Goal: Task Accomplishment & Management: Use online tool/utility

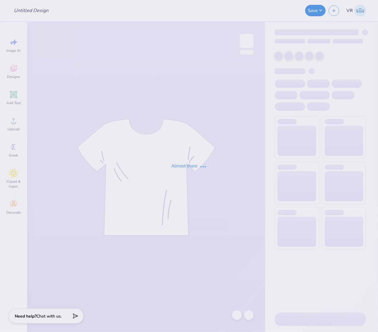
type input "Chi O Philo"
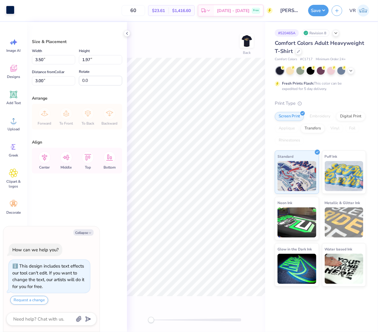
click at [8, 12] on div at bounding box center [10, 10] width 8 height 8
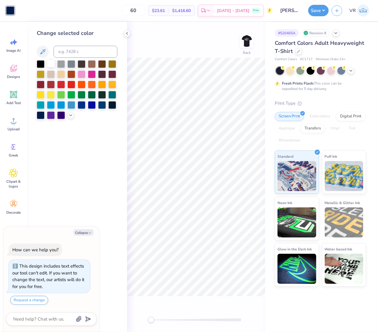
click at [48, 60] on div at bounding box center [51, 64] width 8 height 8
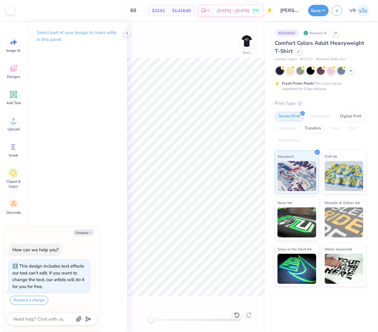
click at [125, 33] on icon at bounding box center [127, 33] width 5 height 5
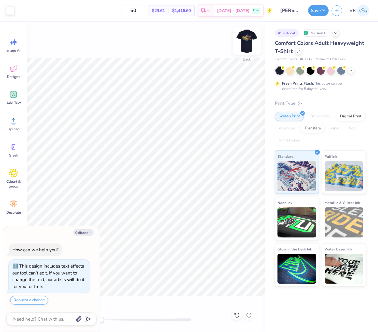
click at [247, 43] on img at bounding box center [247, 41] width 24 height 24
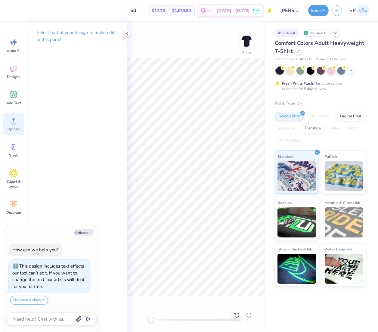
click at [6, 129] on div "Upload" at bounding box center [14, 124] width 22 height 23
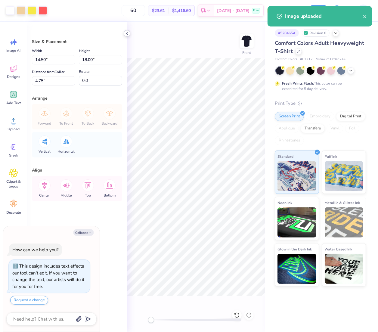
click at [127, 31] on icon at bounding box center [127, 33] width 5 height 5
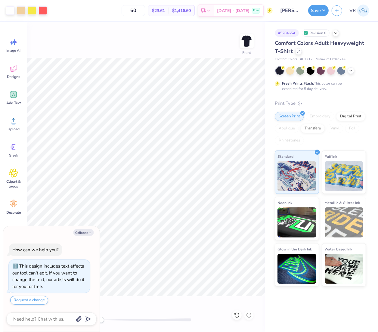
click at [130, 52] on div "Front" at bounding box center [146, 177] width 238 height 310
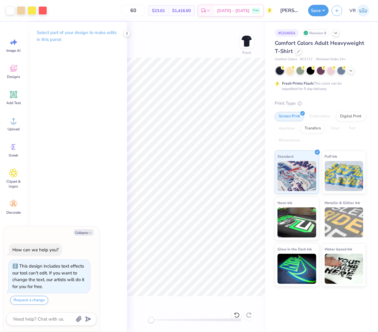
type textarea "x"
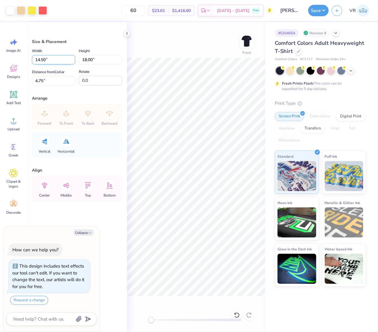
click at [56, 60] on input "14.50" at bounding box center [53, 59] width 43 height 9
type input "15"
type textarea "x"
type input "12.08"
type input "15.00"
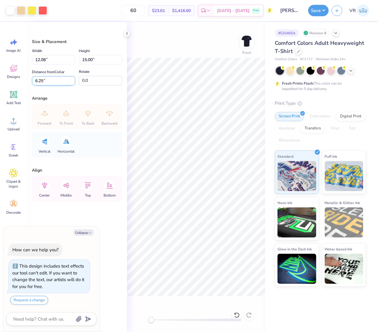
click at [63, 80] on input "6.25" at bounding box center [53, 80] width 43 height 9
type input "3"
click at [166, 47] on div "Front" at bounding box center [196, 177] width 138 height 310
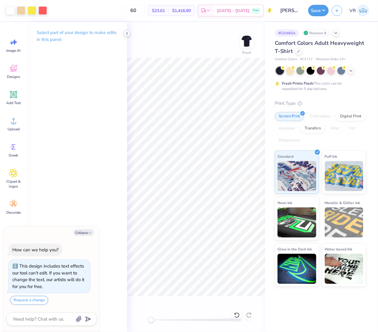
click at [126, 32] on icon at bounding box center [127, 33] width 5 height 5
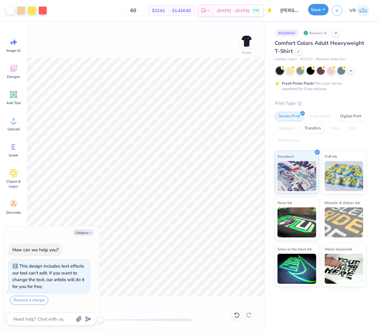
click at [319, 13] on button "Save" at bounding box center [318, 9] width 20 height 11
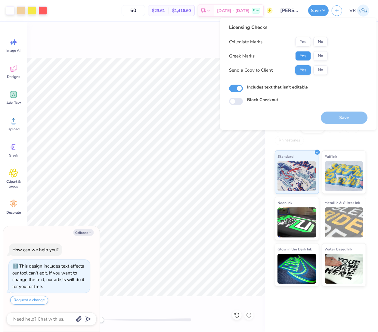
click at [302, 57] on button "Yes" at bounding box center [303, 56] width 16 height 10
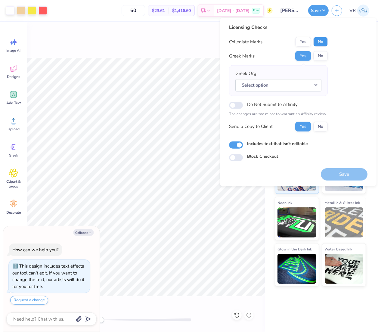
click at [322, 46] on button "No" at bounding box center [320, 42] width 14 height 10
click at [279, 85] on button "Select option" at bounding box center [278, 85] width 86 height 12
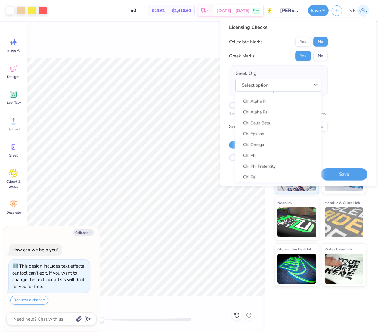
scroll to position [1066, 0]
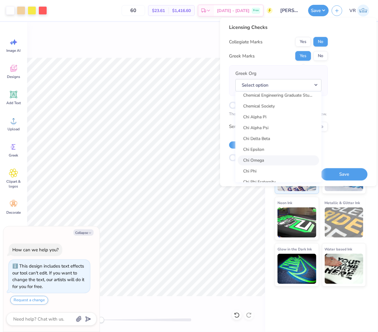
click at [271, 157] on link "Chi Omega" at bounding box center [278, 160] width 81 height 10
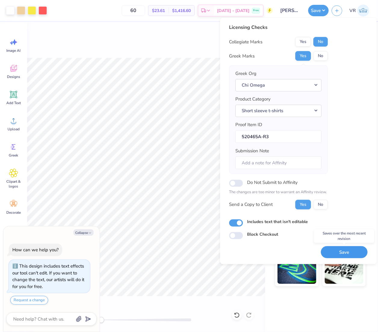
click at [340, 250] on button "Save" at bounding box center [344, 252] width 47 height 12
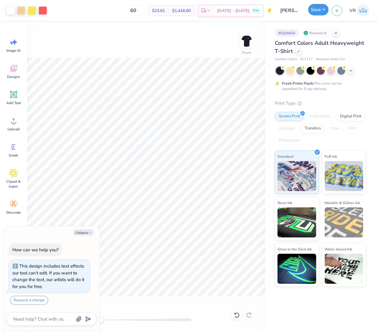
click at [319, 11] on button "Save" at bounding box center [318, 9] width 20 height 11
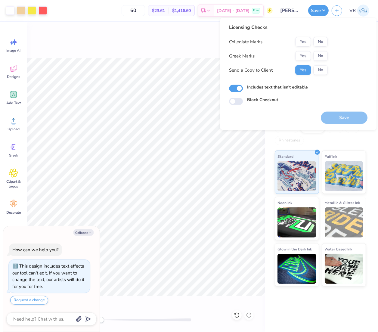
type textarea "x"
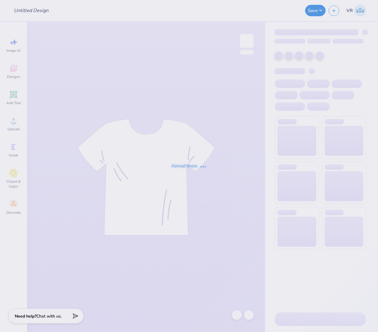
type input "ATO formal 2025 deer"
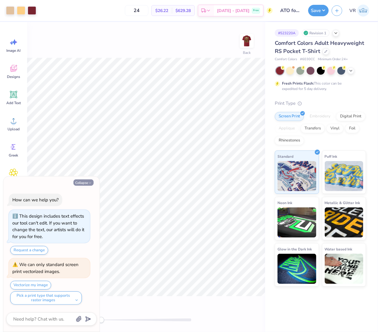
click at [84, 179] on button "Collapse" at bounding box center [83, 182] width 20 height 6
type textarea "x"
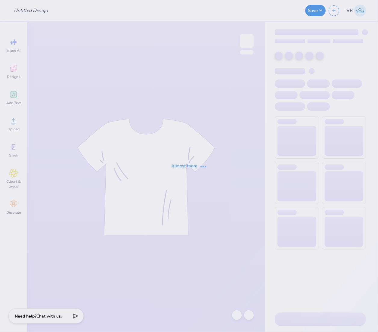
type input "ATO formal 2025 deer"
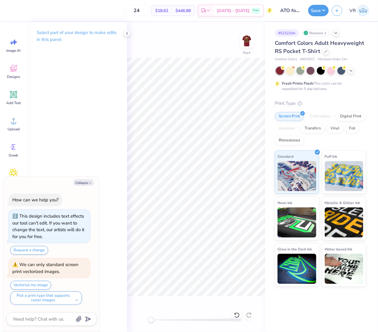
drag, startPoint x: 75, startPoint y: 181, endPoint x: 110, endPoint y: 181, distance: 35.2
click at [77, 181] on button "Collapse" at bounding box center [83, 182] width 20 height 6
type textarea "x"
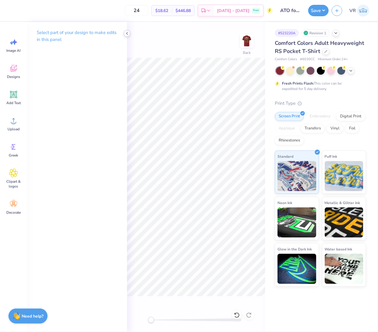
click at [127, 35] on icon at bounding box center [127, 33] width 5 height 5
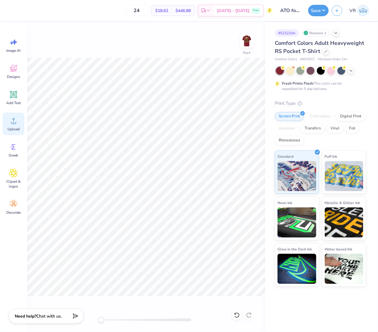
click at [14, 128] on span "Upload" at bounding box center [14, 129] width 12 height 5
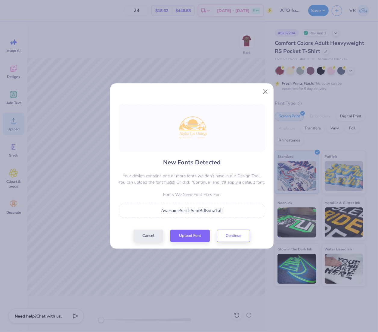
click at [172, 17] on div "New Fonts Detected Your design contains one or more fonts we don't have in our …" at bounding box center [189, 166] width 378 height 332
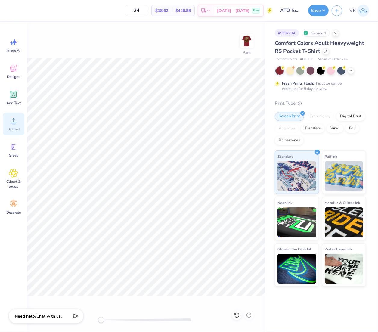
click at [20, 127] on div "Upload" at bounding box center [14, 124] width 22 height 23
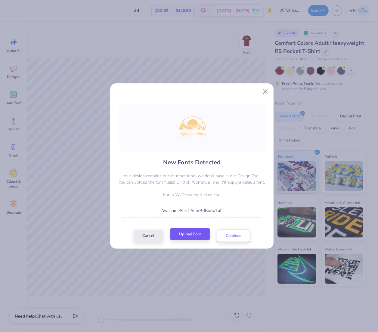
drag, startPoint x: 187, startPoint y: 242, endPoint x: 183, endPoint y: 239, distance: 4.9
click at [187, 242] on div "Cancel Upload Font Continue" at bounding box center [192, 236] width 116 height 12
click at [175, 233] on button "Upload Font" at bounding box center [189, 234] width 39 height 12
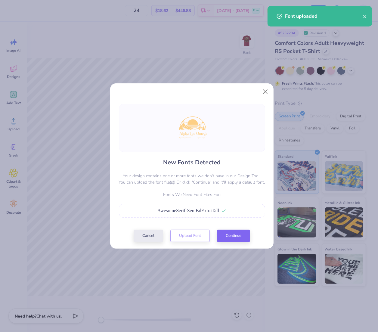
click at [233, 229] on div "New Fonts Detected Your design contains one or more fonts we don't have in our …" at bounding box center [192, 173] width 150 height 138
click at [235, 237] on button "Continue" at bounding box center [233, 234] width 33 height 12
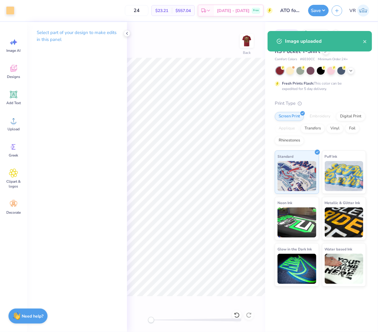
click at [181, 323] on div at bounding box center [196, 320] width 90 height 6
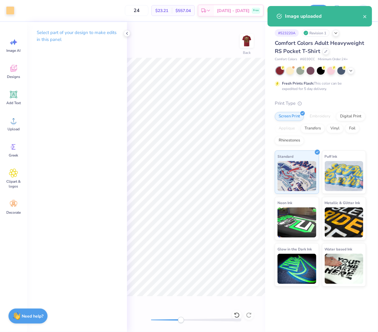
click at [97, 269] on div "Art colors 24 $23.21 Per Item $557.04 Total Est. Delivery Oct 6 - 9 Free Design…" at bounding box center [189, 166] width 378 height 332
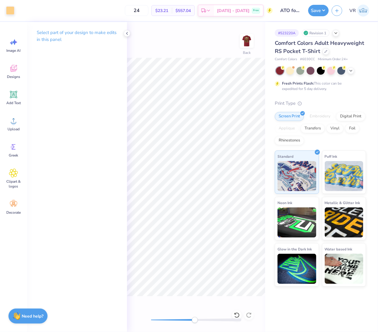
click at [195, 319] on div at bounding box center [196, 319] width 90 height 3
click at [208, 321] on div at bounding box center [196, 320] width 90 height 6
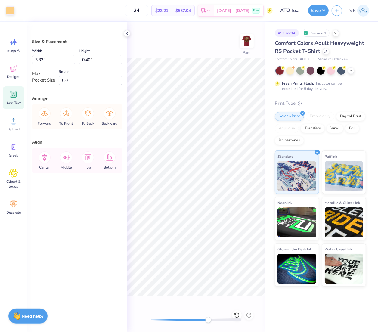
click at [14, 96] on icon at bounding box center [14, 95] width 6 height 6
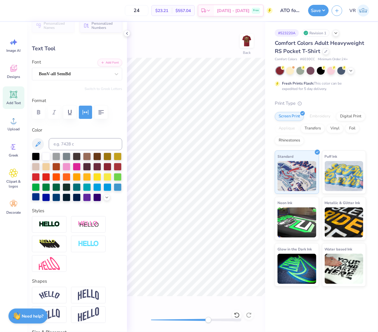
scroll to position [50, 0]
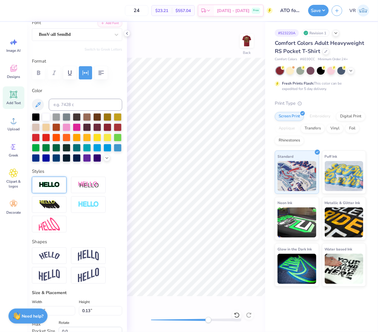
click at [53, 188] on img at bounding box center [49, 184] width 21 height 7
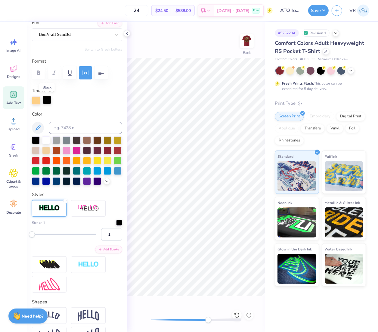
click at [48, 100] on div at bounding box center [47, 100] width 8 height 8
click at [67, 130] on input at bounding box center [85, 128] width 73 height 12
type input "1345"
click at [116, 225] on div at bounding box center [119, 222] width 6 height 6
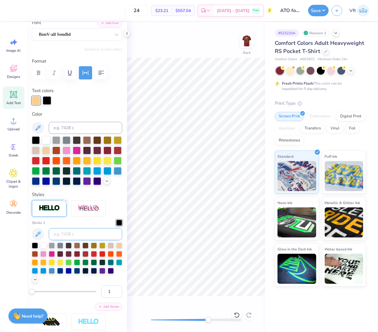
click at [86, 240] on input at bounding box center [85, 234] width 73 height 12
type input "1345"
type input "1.90"
type input "0.14"
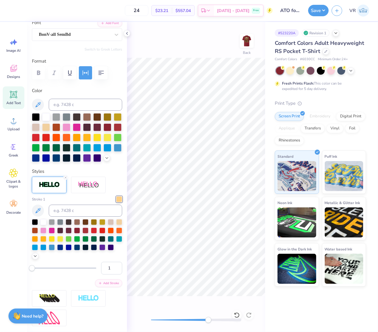
drag, startPoint x: 108, startPoint y: 278, endPoint x: 76, endPoint y: 276, distance: 32.0
click at [76, 274] on div "1" at bounding box center [77, 268] width 90 height 13
type input "2"
type input "1.71"
type input "0.15"
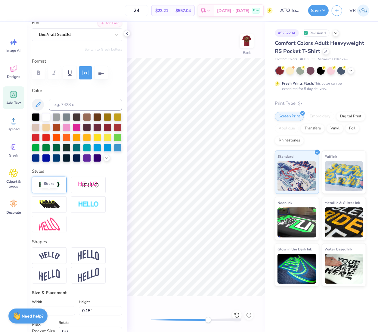
click at [51, 188] on img at bounding box center [49, 184] width 21 height 7
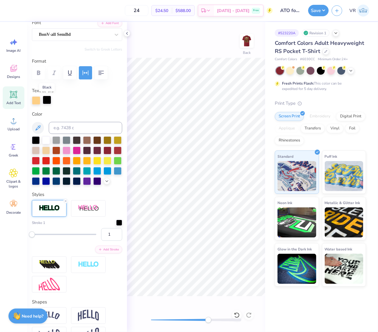
click at [44, 99] on div at bounding box center [47, 100] width 8 height 8
click at [67, 128] on input at bounding box center [85, 128] width 73 height 12
type input "1345"
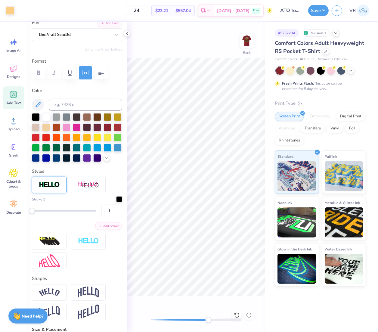
type input "1.00"
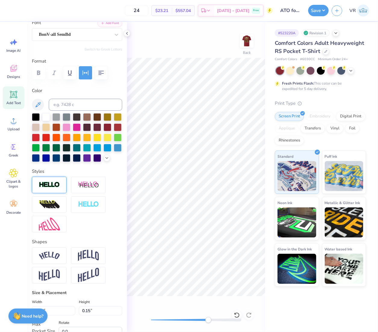
click at [49, 188] on img at bounding box center [49, 184] width 21 height 7
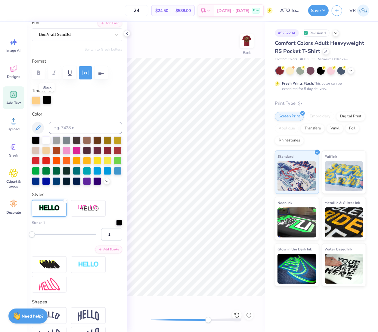
click at [43, 100] on div at bounding box center [47, 100] width 8 height 8
click at [75, 127] on input at bounding box center [85, 128] width 73 height 12
type input "1345"
click at [126, 35] on icon at bounding box center [127, 33] width 5 height 5
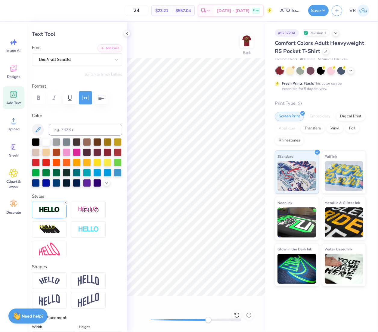
scroll to position [2, 0]
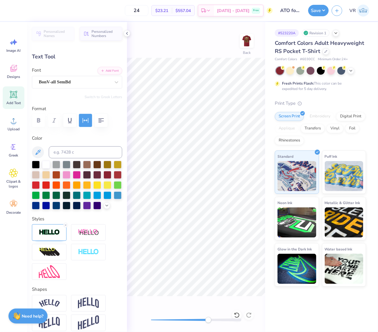
click at [83, 119] on icon "button" at bounding box center [86, 120] width 6 height 5
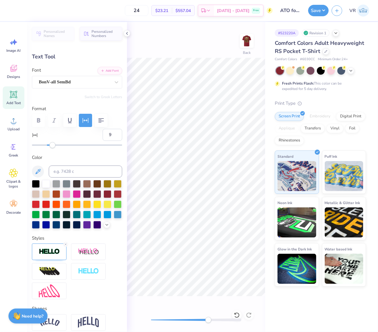
drag, startPoint x: 107, startPoint y: 134, endPoint x: 86, endPoint y: 137, distance: 21.2
click at [86, 137] on div "9" at bounding box center [77, 138] width 90 height 19
type input "13"
type input "1.00"
drag, startPoint x: 107, startPoint y: 135, endPoint x: 46, endPoint y: 126, distance: 62.3
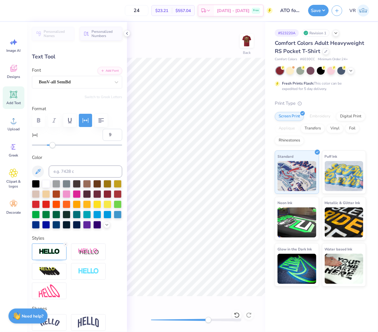
click at [47, 127] on div "Format 9" at bounding box center [77, 126] width 90 height 43
type input "13"
click at [127, 33] on icon at bounding box center [127, 33] width 5 height 5
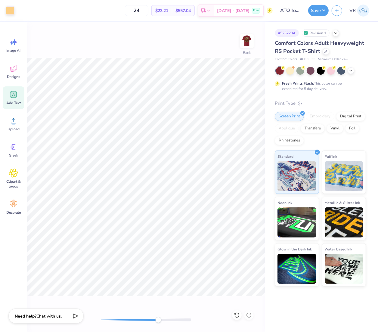
type input "1.83"
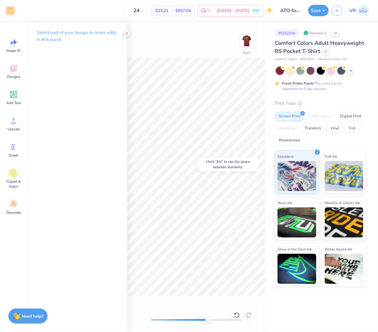
click at [125, 33] on icon at bounding box center [127, 33] width 5 height 5
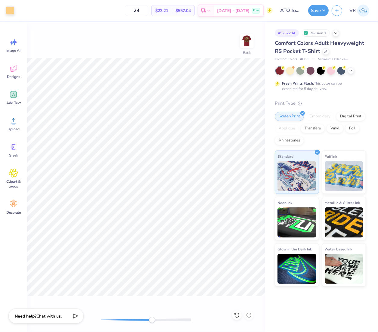
drag, startPoint x: 157, startPoint y: 320, endPoint x: 152, endPoint y: 316, distance: 6.0
click at [152, 316] on div "Back" at bounding box center [146, 177] width 238 height 310
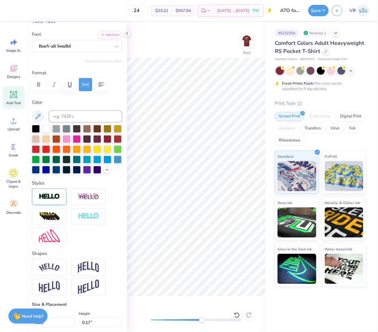
scroll to position [50, 0]
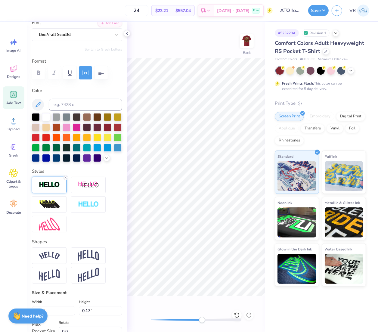
click at [52, 188] on img at bounding box center [49, 184] width 21 height 7
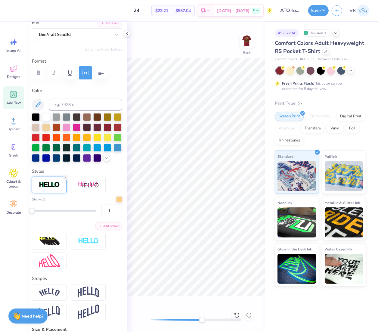
click at [82, 217] on div "1" at bounding box center [77, 211] width 90 height 13
type input "2"
click at [112, 217] on input "2" at bounding box center [111, 211] width 21 height 13
click at [126, 33] on icon at bounding box center [127, 33] width 5 height 5
type input "1.07"
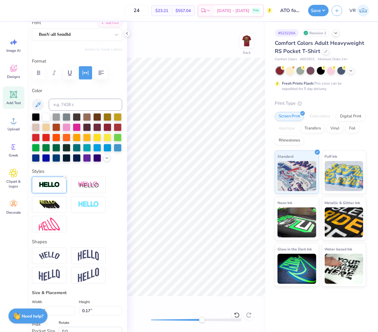
click at [49, 188] on img at bounding box center [49, 184] width 21 height 7
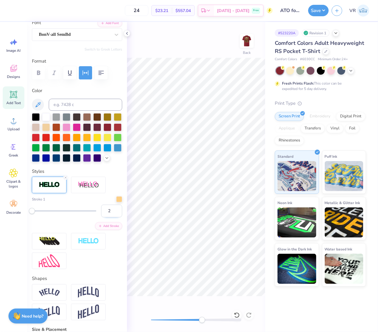
type input "2"
click at [111, 217] on input "2" at bounding box center [111, 211] width 21 height 13
click at [110, 197] on div "Art colors 24 $23.21 Per Item $557.04 Total Est. Delivery Oct 6 - 9 Free Design…" at bounding box center [189, 166] width 378 height 332
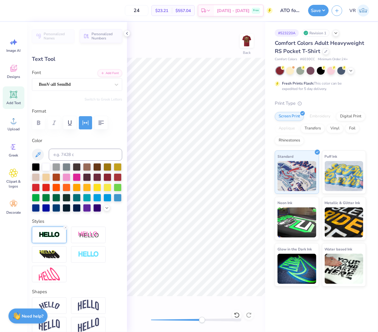
click at [54, 238] on img at bounding box center [49, 234] width 21 height 7
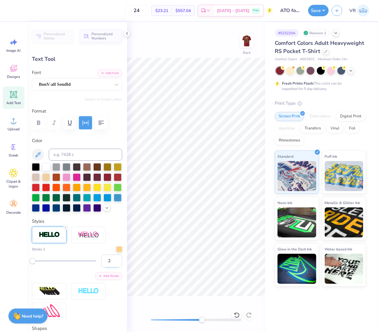
click at [110, 267] on input "2" at bounding box center [111, 261] width 21 height 13
type input "3"
click at [111, 267] on input "3" at bounding box center [111, 261] width 21 height 13
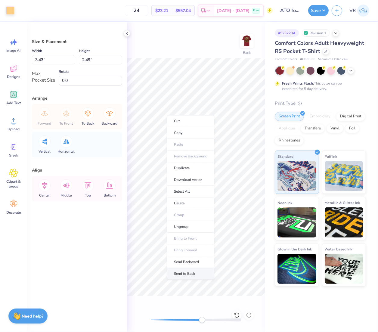
click at [191, 276] on li "Send to Back" at bounding box center [190, 274] width 47 height 12
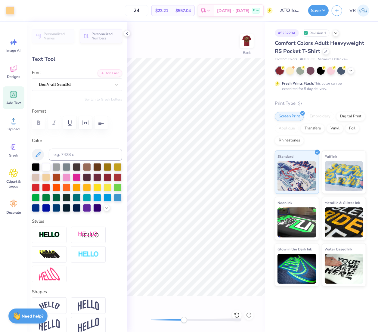
drag, startPoint x: 199, startPoint y: 322, endPoint x: 184, endPoint y: 316, distance: 15.5
click at [184, 319] on div "Accessibility label" at bounding box center [184, 320] width 6 height 6
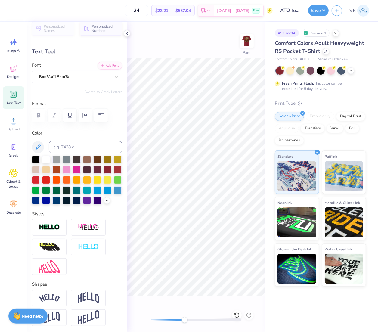
scroll to position [0, 0]
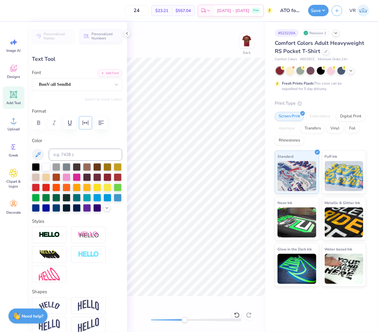
click at [83, 119] on button "button" at bounding box center [85, 122] width 13 height 13
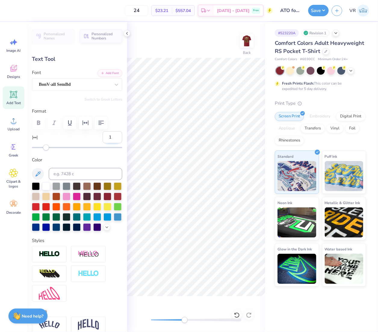
click at [111, 134] on input "1" at bounding box center [113, 137] width 20 height 12
type input "2"
click at [111, 134] on input "2" at bounding box center [113, 137] width 20 height 12
type input "3.26"
type input "0.57"
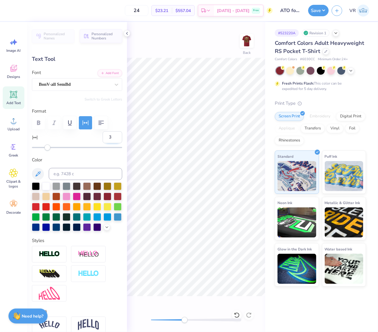
click at [112, 136] on input "3" at bounding box center [113, 137] width 20 height 12
type input "4"
click at [112, 136] on input "4" at bounding box center [113, 137] width 20 height 12
type input "3.39"
drag, startPoint x: 183, startPoint y: 325, endPoint x: 175, endPoint y: 321, distance: 9.0
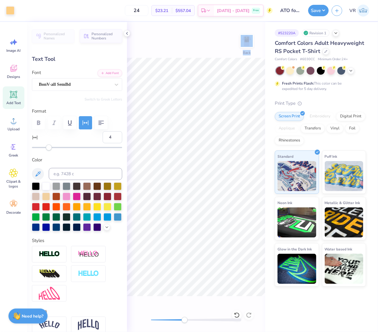
click at [175, 321] on div "Back" at bounding box center [196, 177] width 138 height 310
drag, startPoint x: 185, startPoint y: 322, endPoint x: 119, endPoint y: 315, distance: 66.0
click at [120, 315] on div "Art colors 24 $23.21 Per Item $557.04 Total Est. Delivery Oct 6 - 9 Free Design…" at bounding box center [189, 166] width 378 height 332
click at [242, 38] on img at bounding box center [247, 41] width 24 height 24
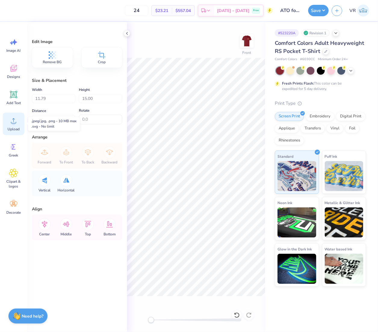
click at [12, 121] on circle at bounding box center [13, 123] width 4 height 4
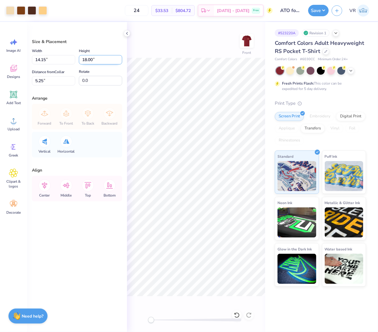
click at [89, 56] on input "18.00" at bounding box center [100, 59] width 43 height 9
type input "15"
type input "11.79"
type input "15.00"
type input "6.75"
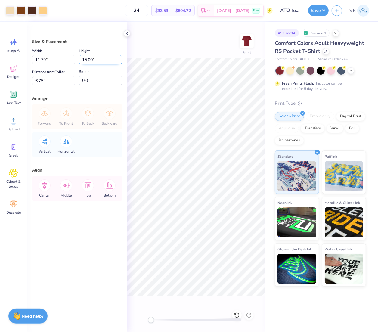
click at [94, 60] on input "15.00" at bounding box center [100, 59] width 43 height 9
click at [51, 79] on input "6.75" at bounding box center [53, 80] width 43 height 9
type input "3"
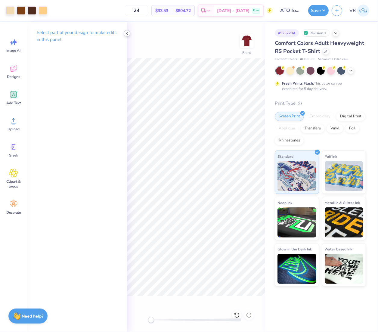
click at [128, 35] on icon at bounding box center [127, 33] width 5 height 5
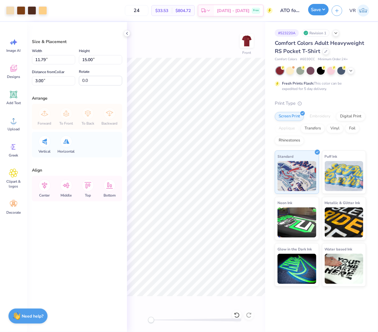
click at [317, 7] on button "Save" at bounding box center [318, 9] width 20 height 11
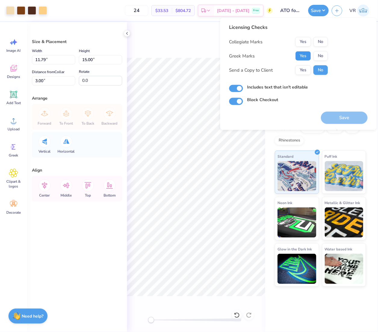
click at [304, 59] on button "Yes" at bounding box center [303, 56] width 16 height 10
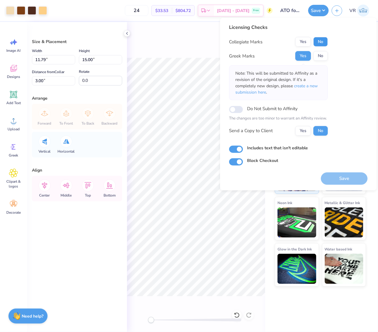
click at [324, 41] on button "No" at bounding box center [320, 42] width 14 height 10
click at [341, 173] on button "Save" at bounding box center [344, 178] width 47 height 12
click at [127, 33] on polyline at bounding box center [126, 33] width 1 height 2
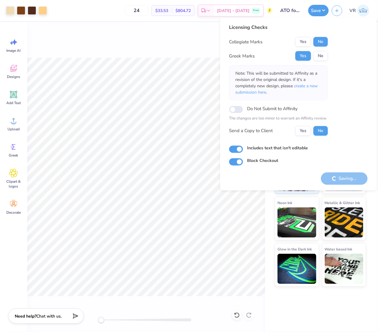
click at [313, 13] on button "Save" at bounding box center [318, 10] width 20 height 11
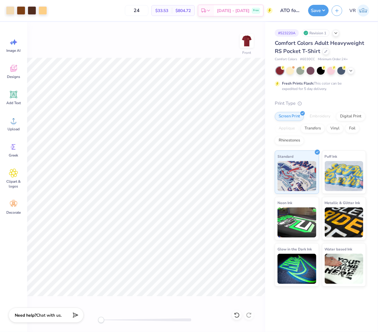
click at [77, 317] on icon at bounding box center [74, 315] width 8 height 8
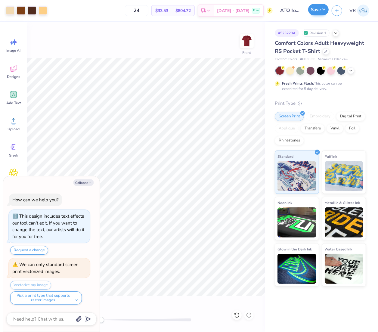
click at [312, 7] on button "Save" at bounding box center [318, 9] width 20 height 11
click at [314, 13] on button "Save" at bounding box center [318, 9] width 20 height 11
click at [315, 8] on button "Save" at bounding box center [318, 9] width 20 height 11
click at [83, 181] on button "Collapse" at bounding box center [83, 182] width 20 height 6
type textarea "x"
